Goal: Navigation & Orientation: Understand site structure

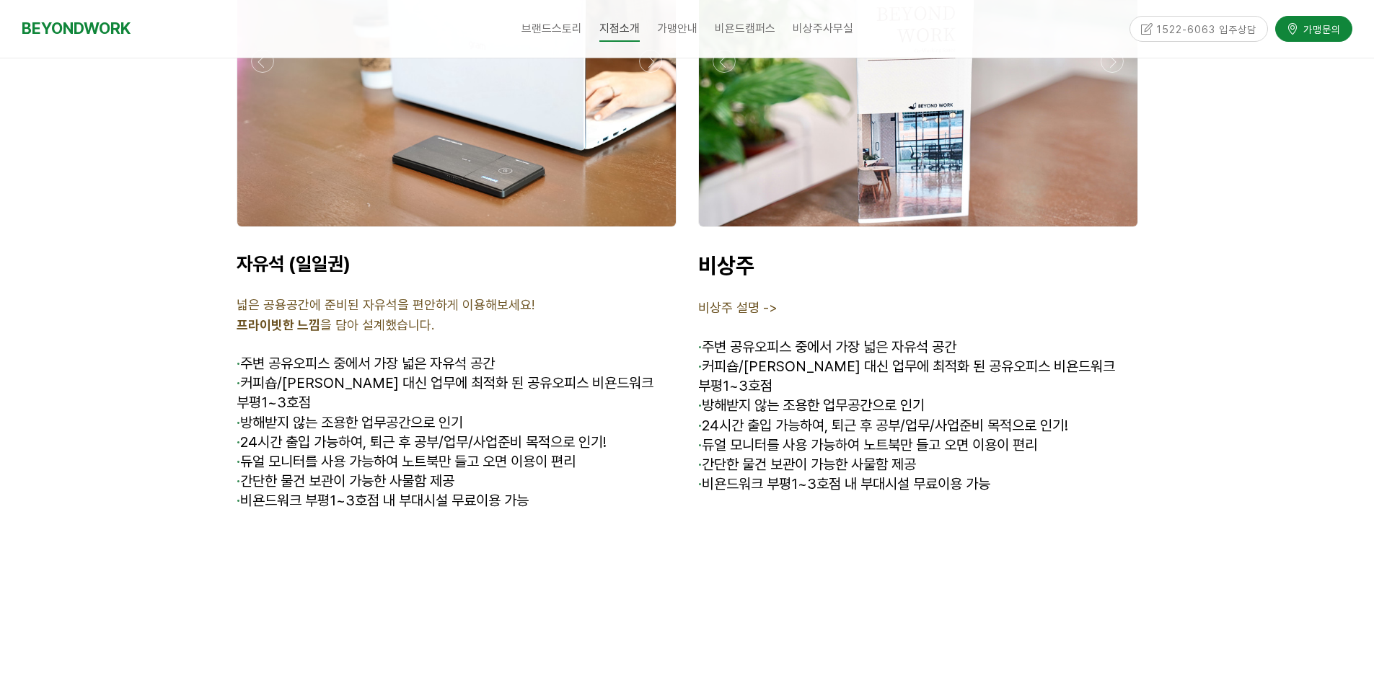
scroll to position [4810, 0]
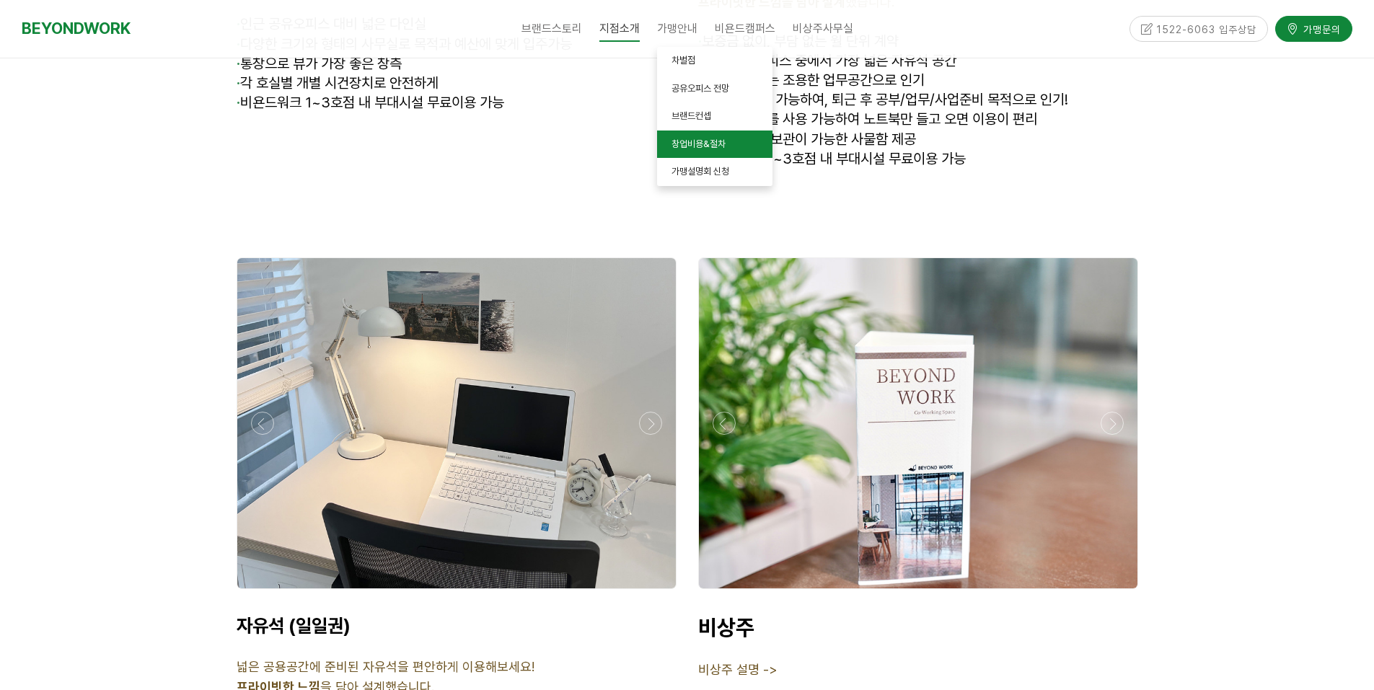
click at [679, 141] on span "창업비용&절차" at bounding box center [699, 143] width 54 height 11
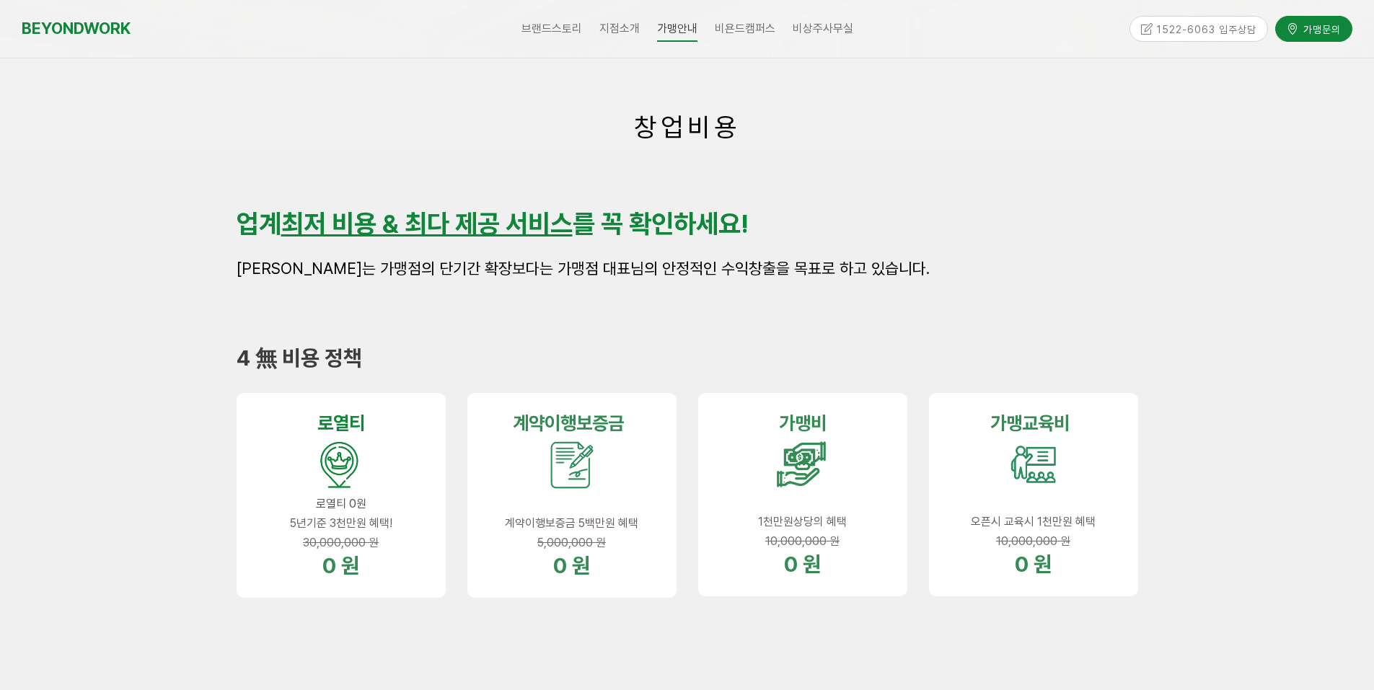
scroll to position [216, 0]
click at [755, 29] on span "비욘드캠퍼스" at bounding box center [745, 29] width 61 height 14
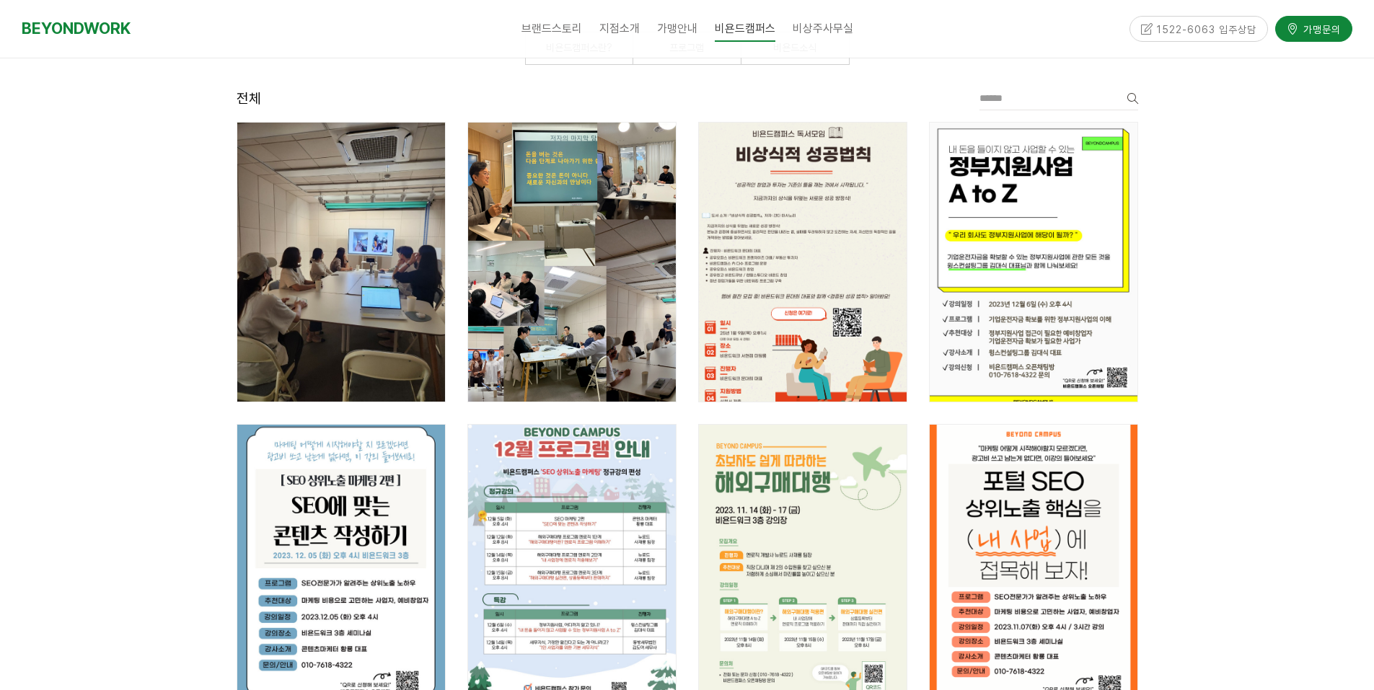
scroll to position [72, 0]
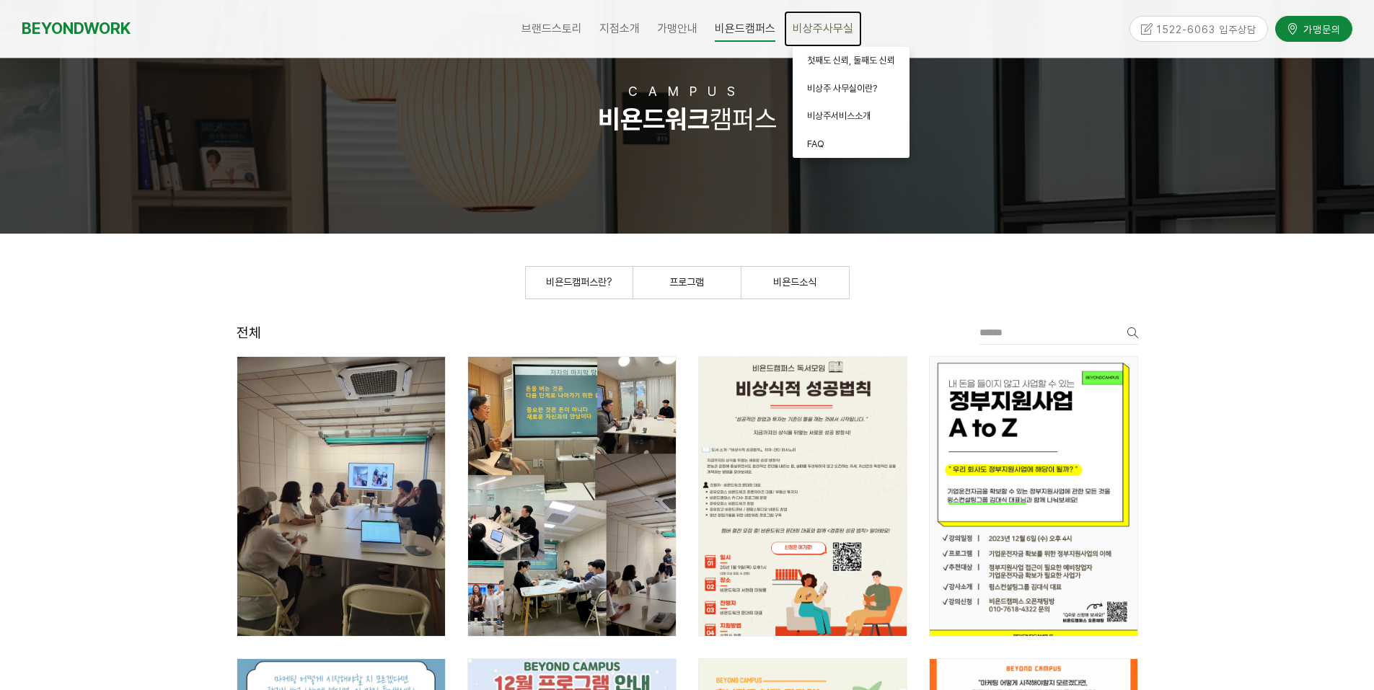
click at [817, 24] on span "비상주사무실" at bounding box center [823, 29] width 61 height 14
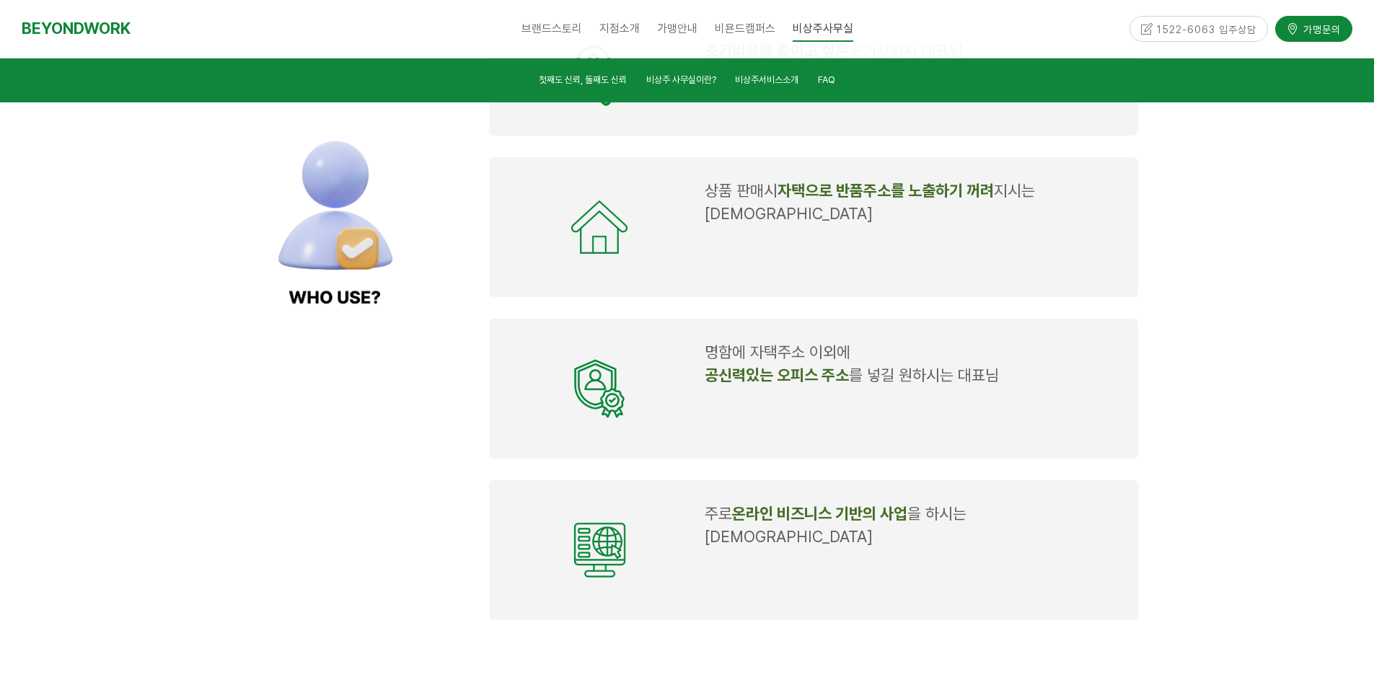
scroll to position [1875, 0]
